Goal: Task Accomplishment & Management: Manage account settings

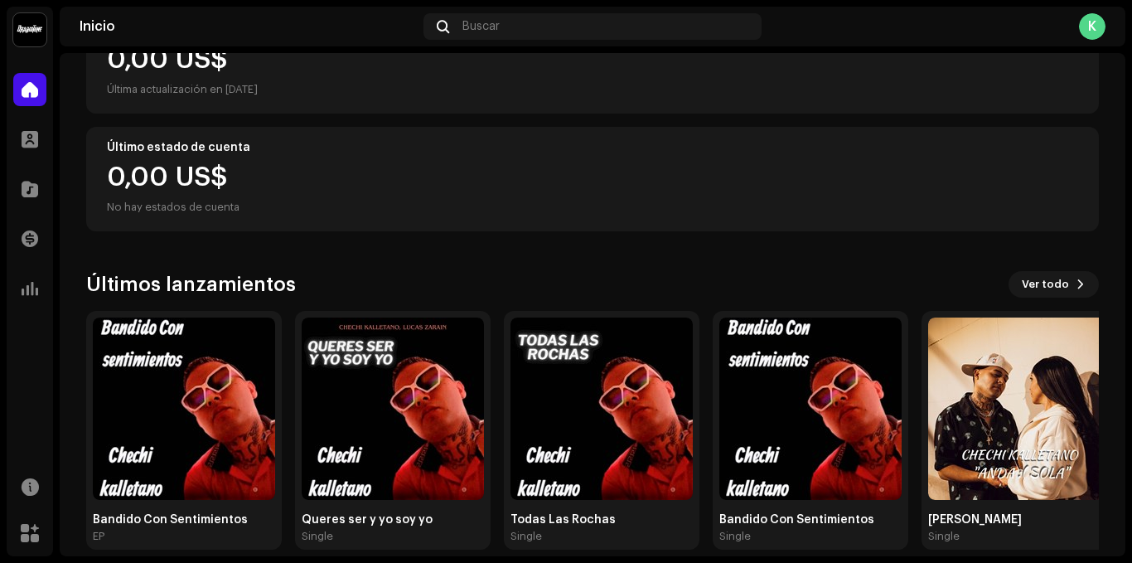
scroll to position [244, 0]
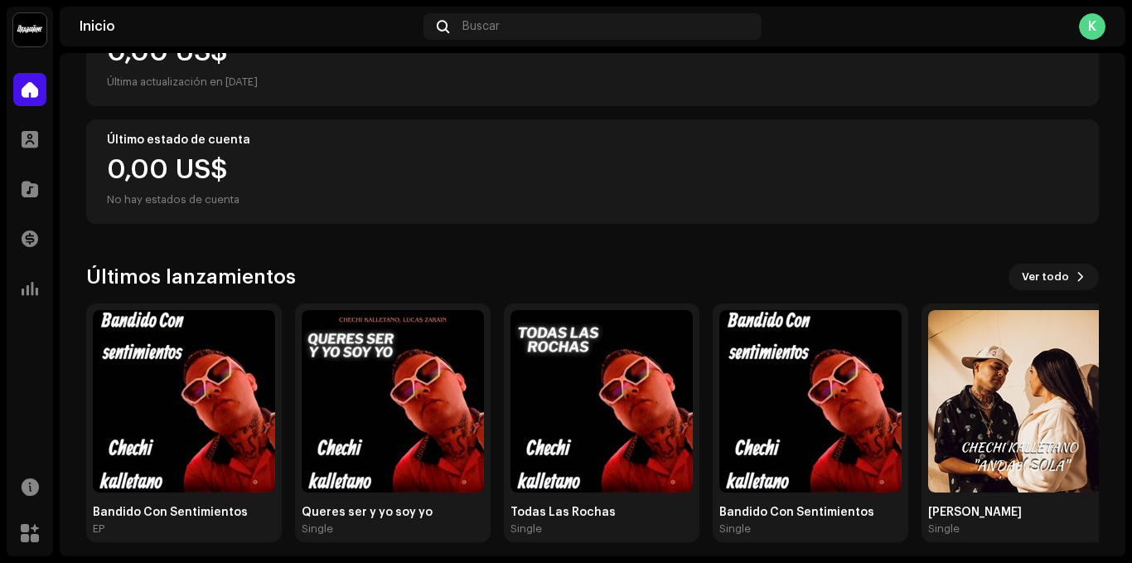
click at [1126, 256] on div "Chechi kalletano oficial- Inicio Perfil Catálogo Transacciones Estadísticas Rec…" at bounding box center [566, 281] width 1132 height 563
click at [148, 398] on img at bounding box center [184, 401] width 182 height 182
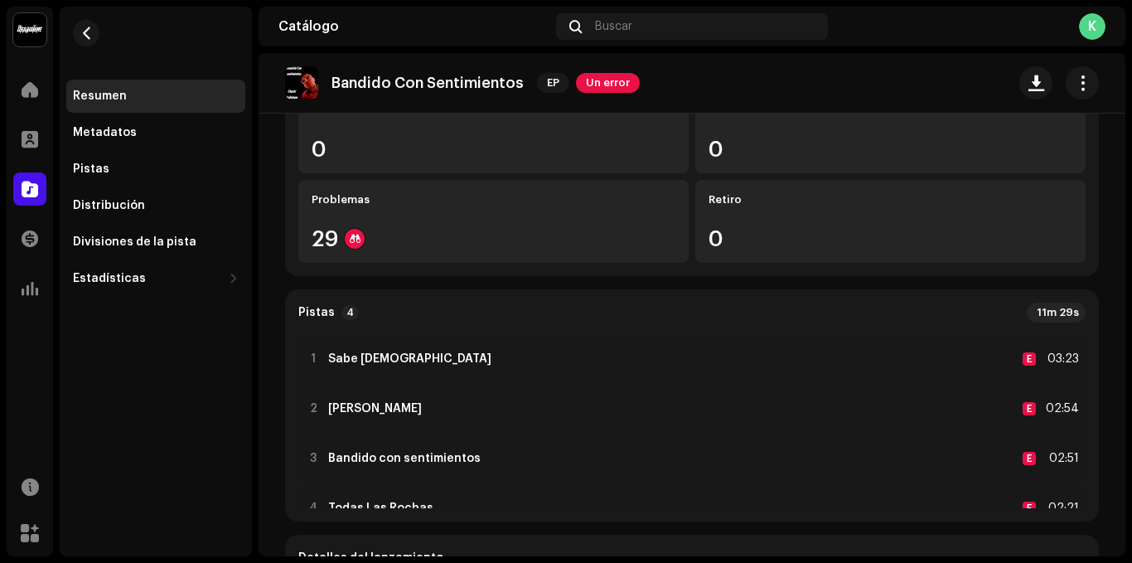
scroll to position [200, 0]
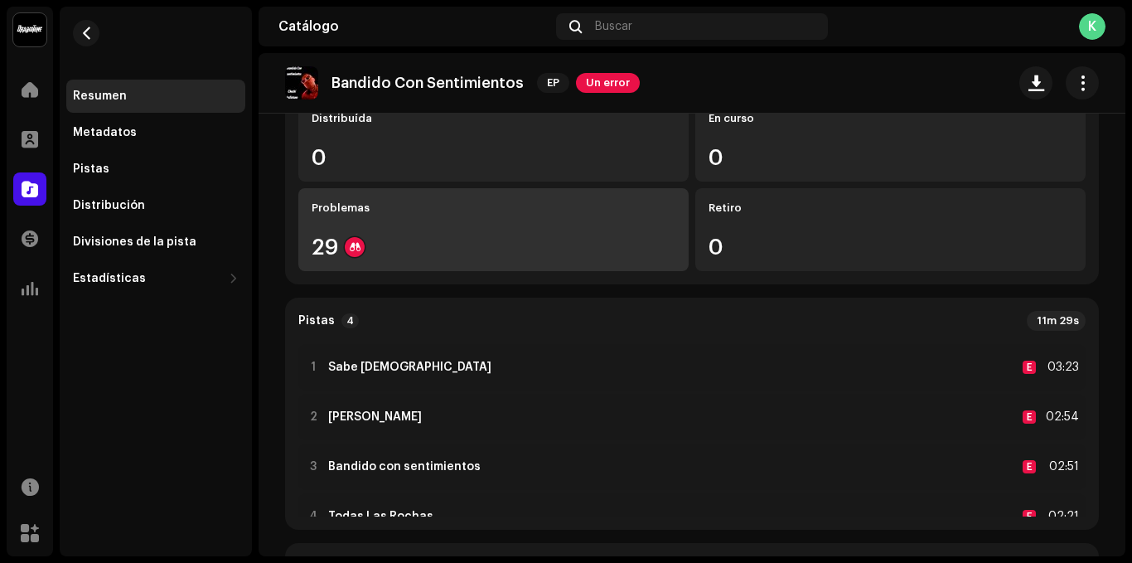
click at [498, 216] on div "Problemas 29" at bounding box center [493, 229] width 390 height 83
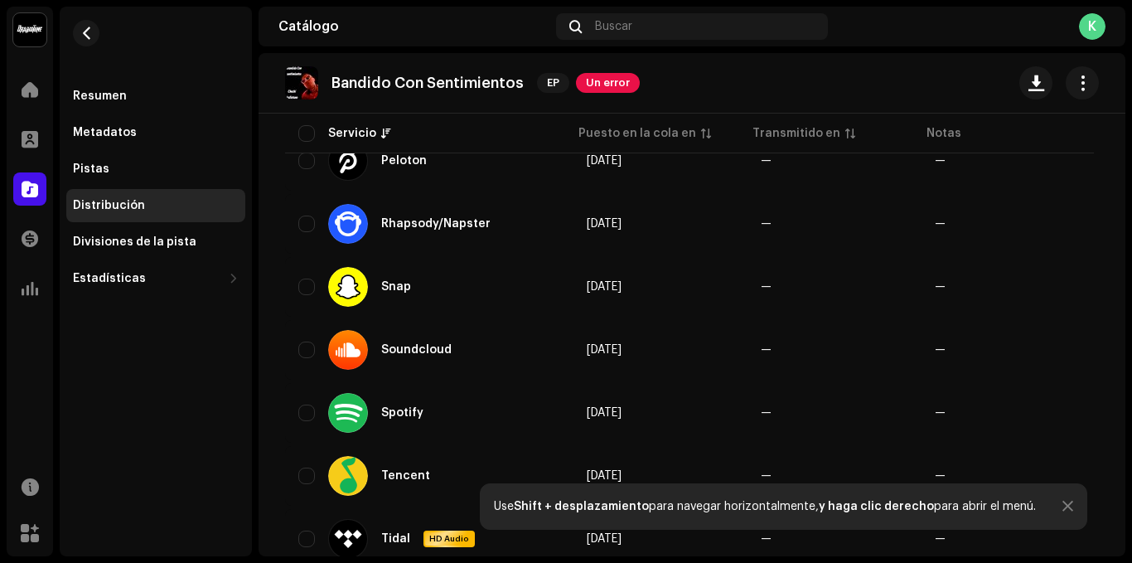
scroll to position [1354, 0]
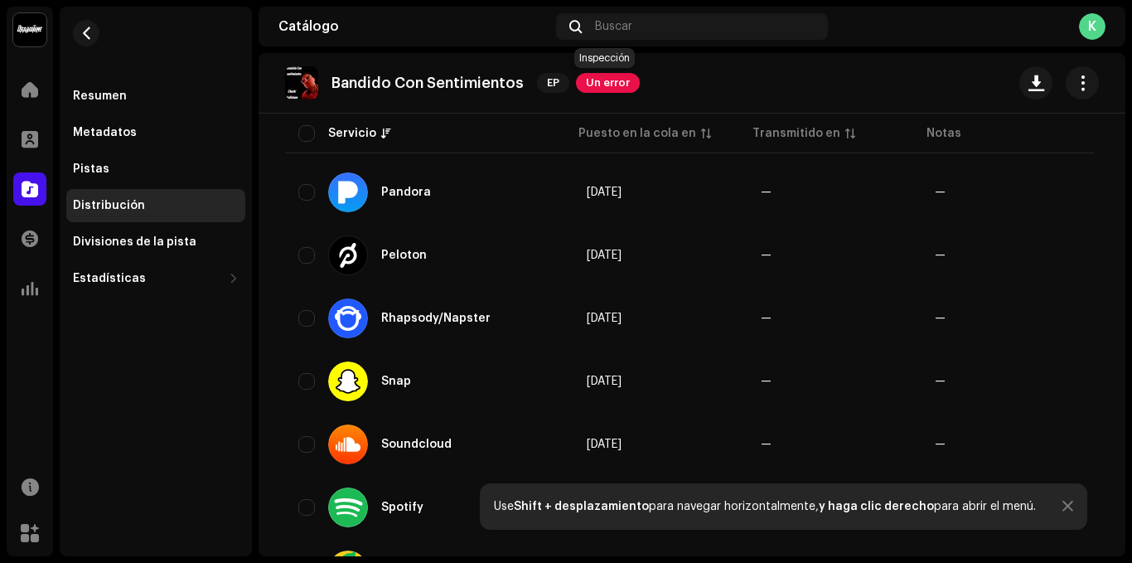
click at [603, 90] on span "Un error" at bounding box center [608, 83] width 64 height 20
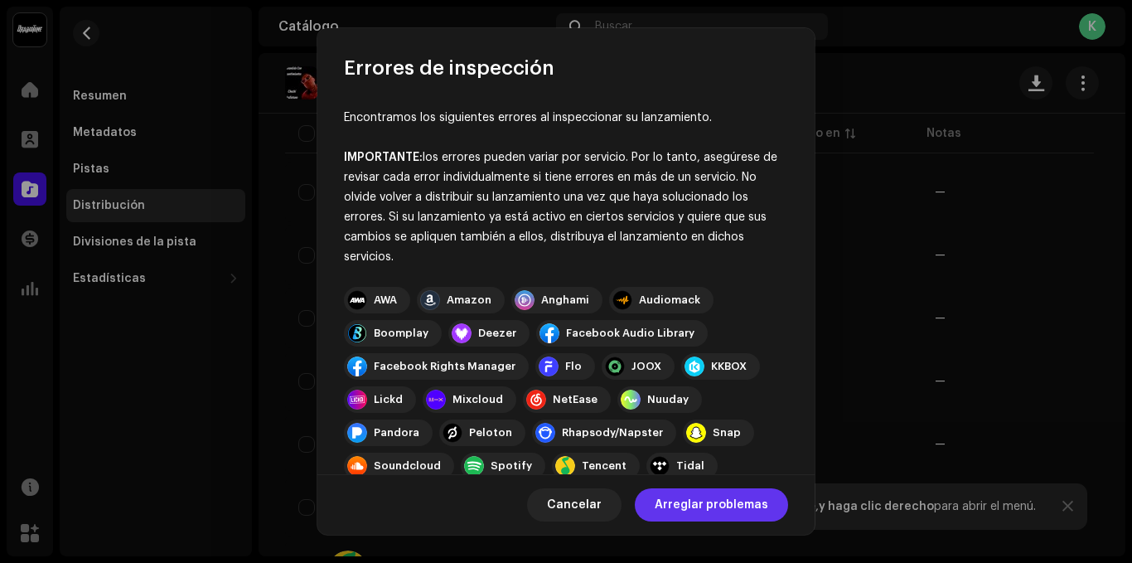
click at [697, 500] on span "Arreglar problemas" at bounding box center [712, 504] width 114 height 33
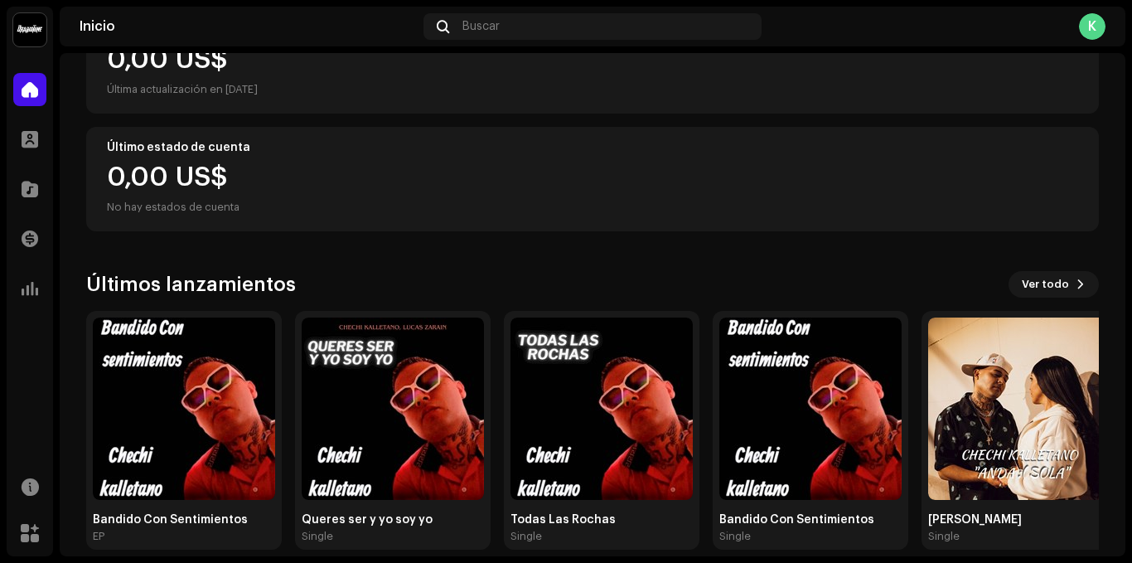
scroll to position [256, 0]
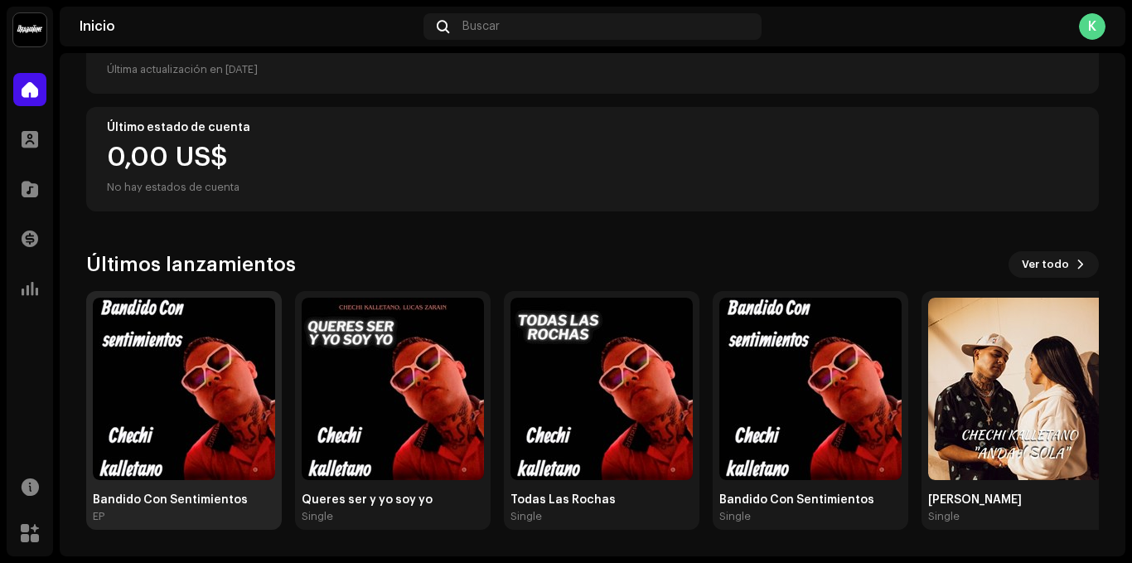
click at [191, 389] on img at bounding box center [184, 388] width 182 height 182
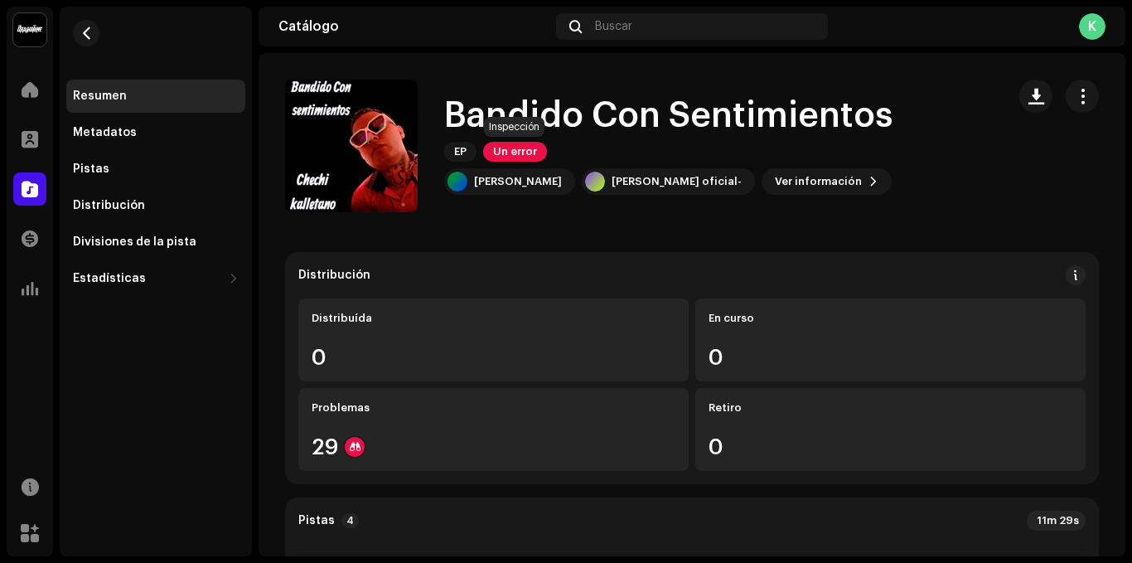
click at [515, 153] on span "Un error" at bounding box center [515, 152] width 64 height 20
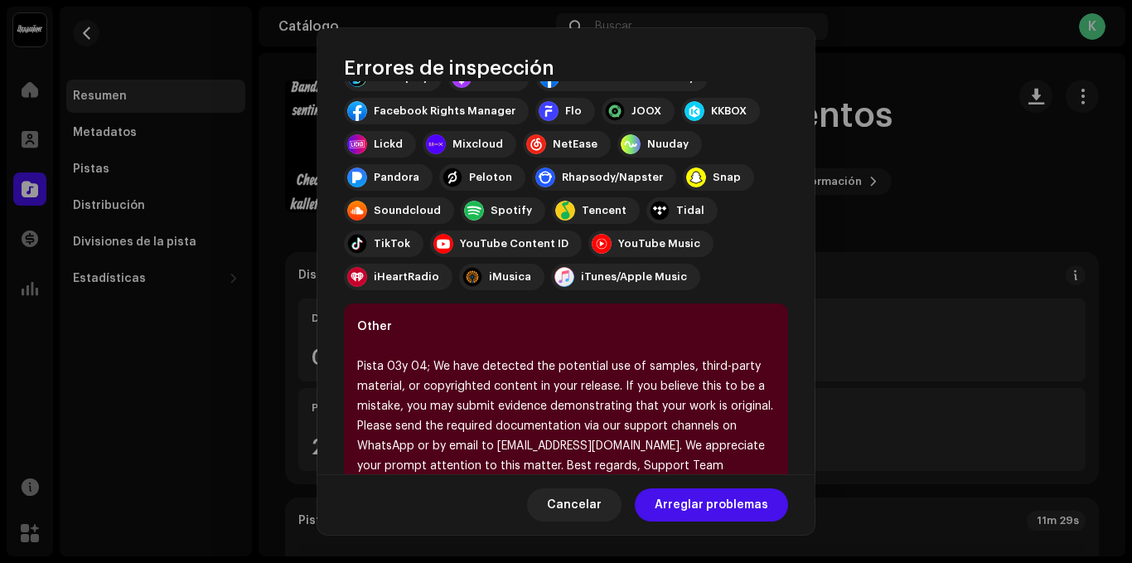
scroll to position [336, 0]
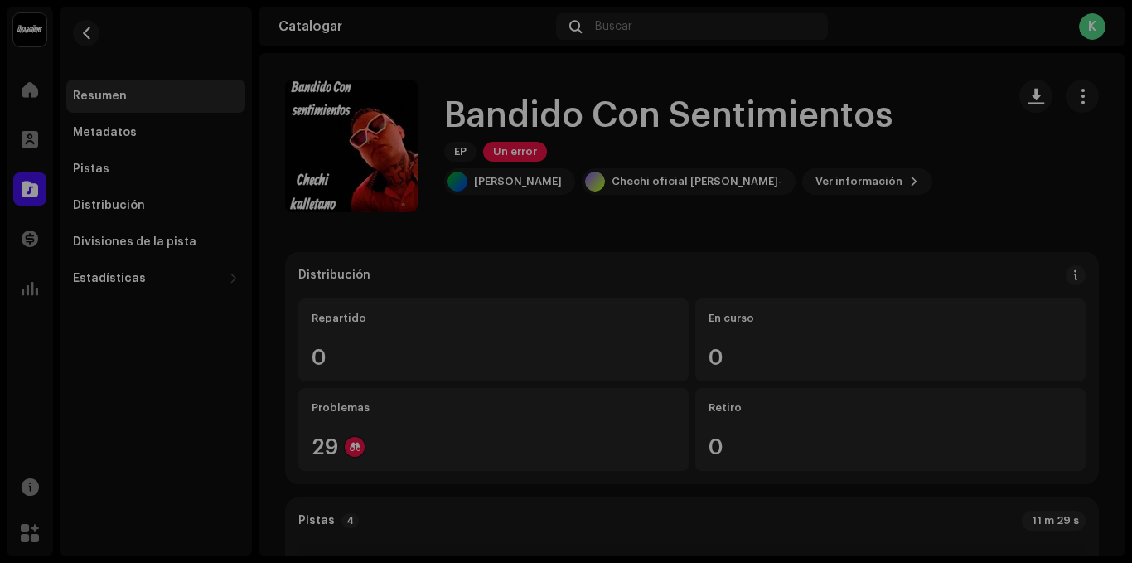
click at [886, 263] on div "Errores de inspección Encontramos los siguientes errores al inspeccionar su lan…" at bounding box center [566, 281] width 1132 height 563
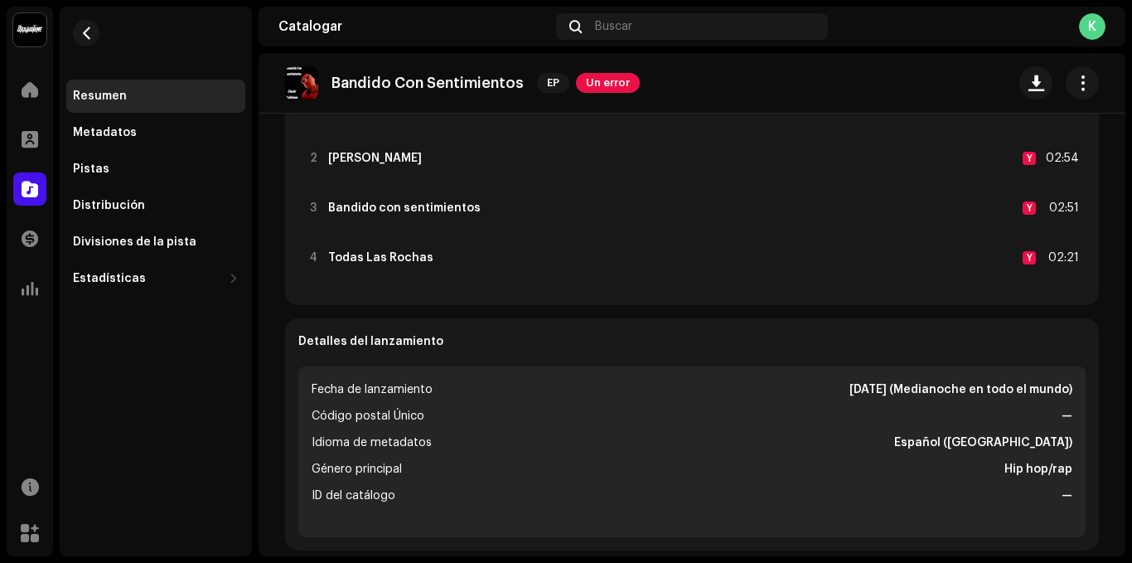
scroll to position [31, 0]
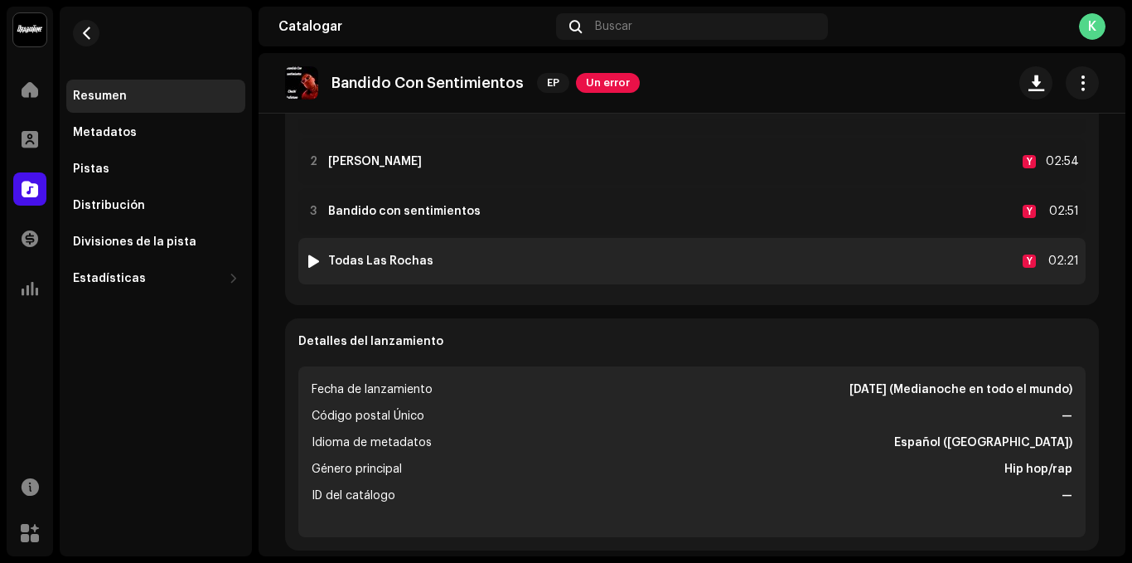
click at [316, 260] on div at bounding box center [313, 260] width 12 height 13
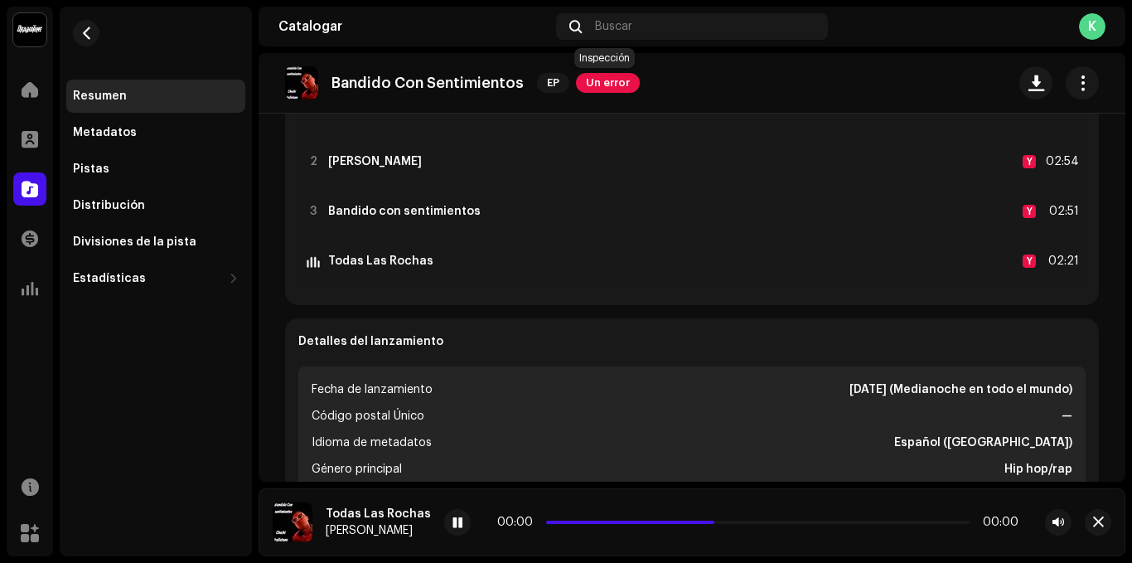
click at [593, 81] on span "Un error" at bounding box center [608, 83] width 64 height 20
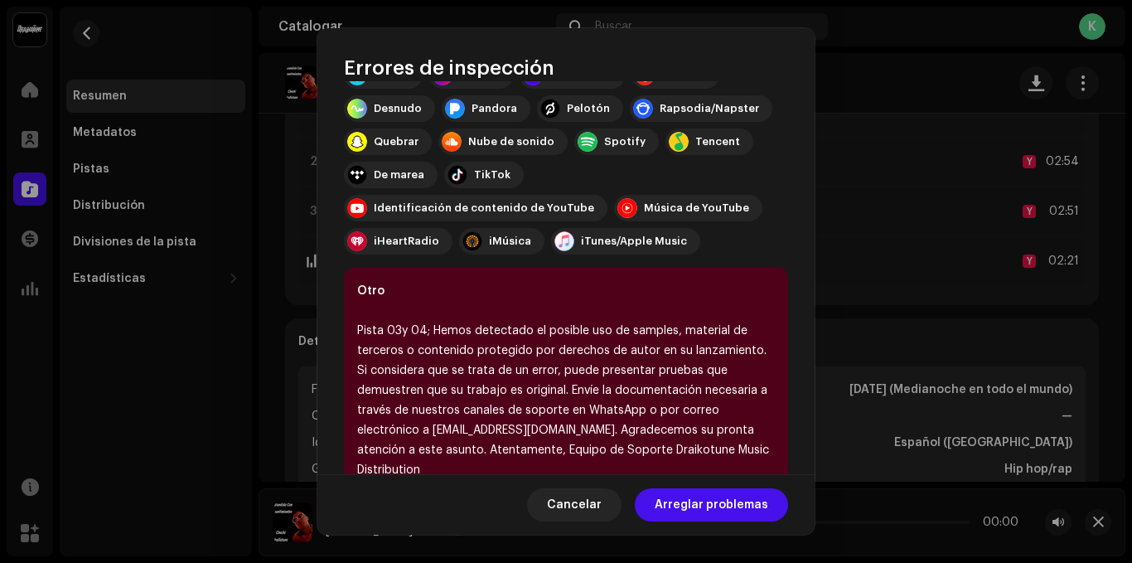
scroll to position [370, 0]
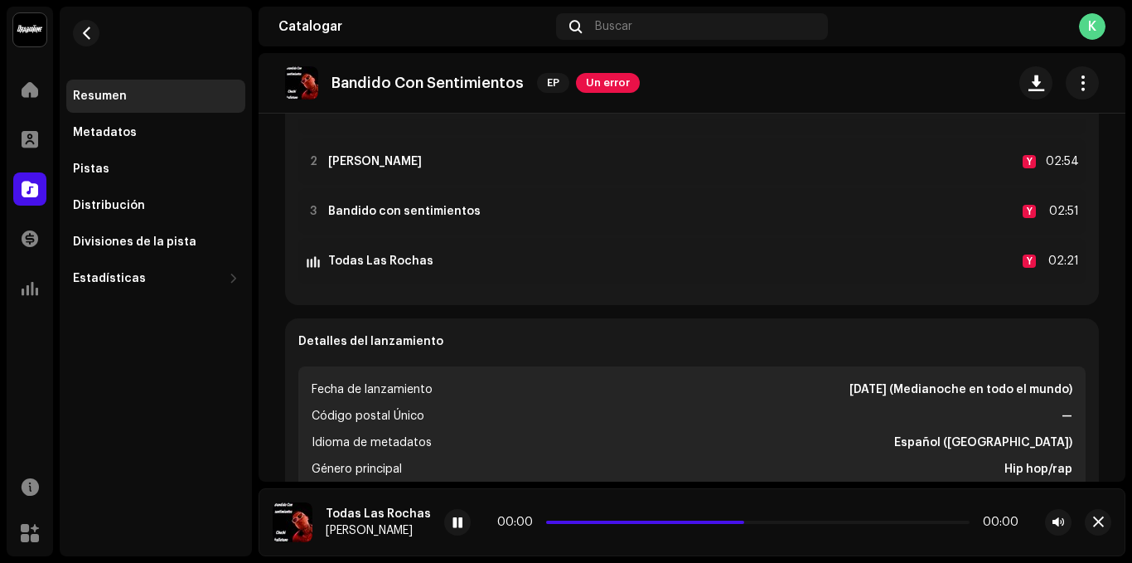
click at [858, 170] on div "Errores de inspección Encontramos los siguientes errores al inspeccionar su lan…" at bounding box center [566, 281] width 1132 height 563
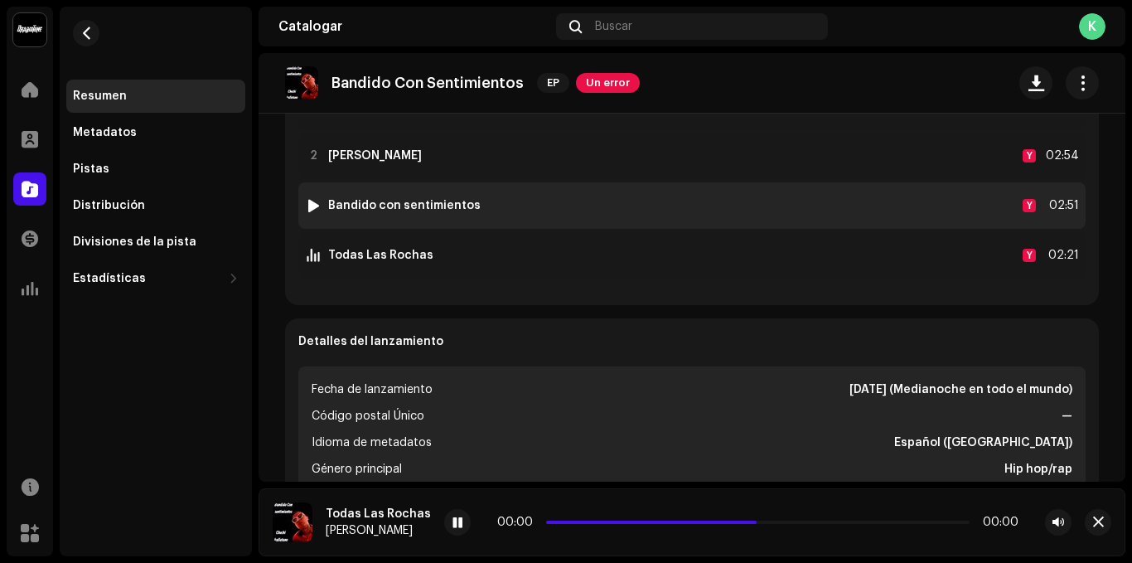
click at [309, 206] on div at bounding box center [313, 205] width 12 height 13
